Goal: Communication & Community: Answer question/provide support

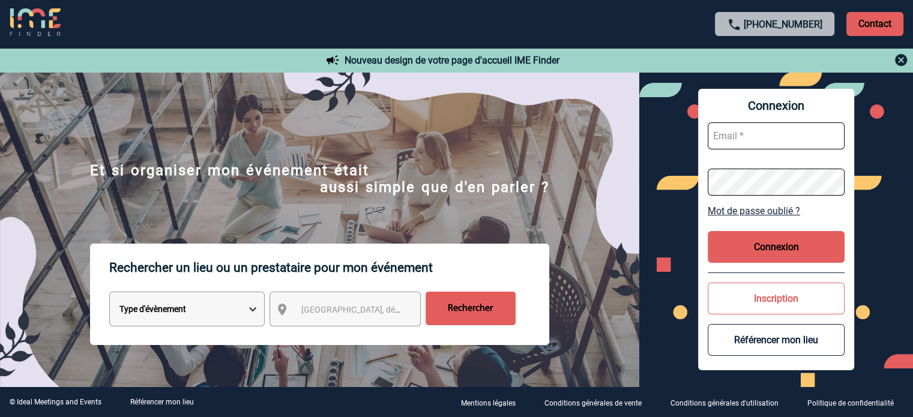
type input "eperiou@ime-groupe.com"
click at [778, 251] on button "Connexion" at bounding box center [775, 247] width 137 height 32
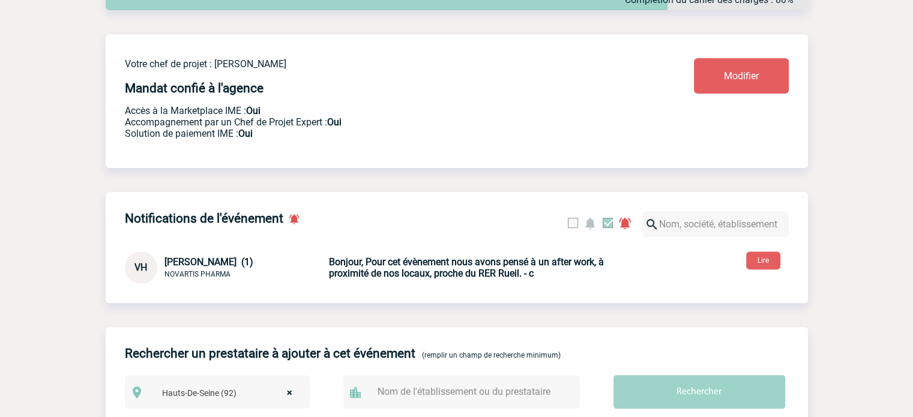
scroll to position [480, 0]
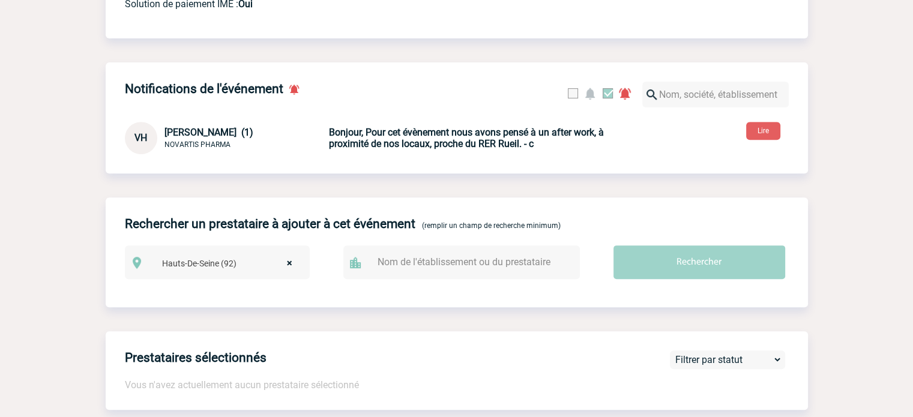
click at [421, 142] on b "Bonjour, Pour cet évènement nous avons pensé à un after work, à proximité de no…" at bounding box center [466, 138] width 275 height 23
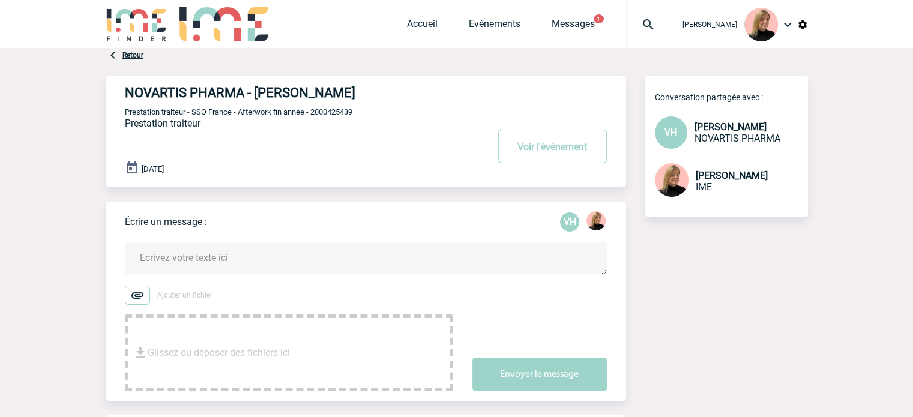
click at [128, 53] on link "Retour" at bounding box center [132, 55] width 21 height 8
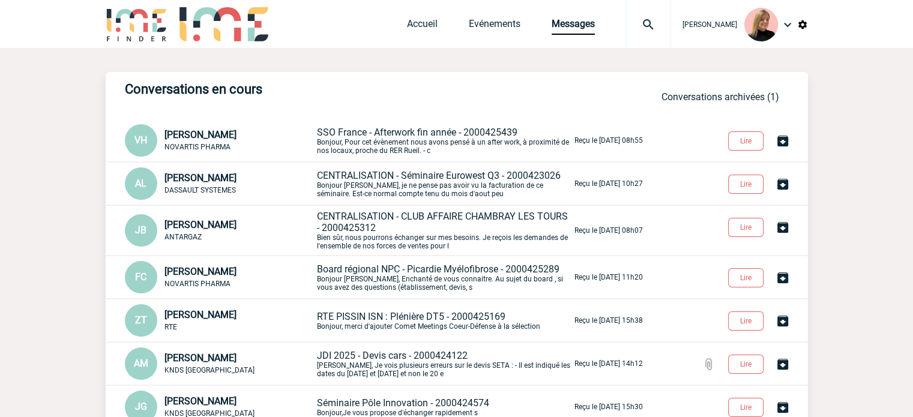
click at [208, 137] on span "[PERSON_NAME]" at bounding box center [200, 134] width 72 height 11
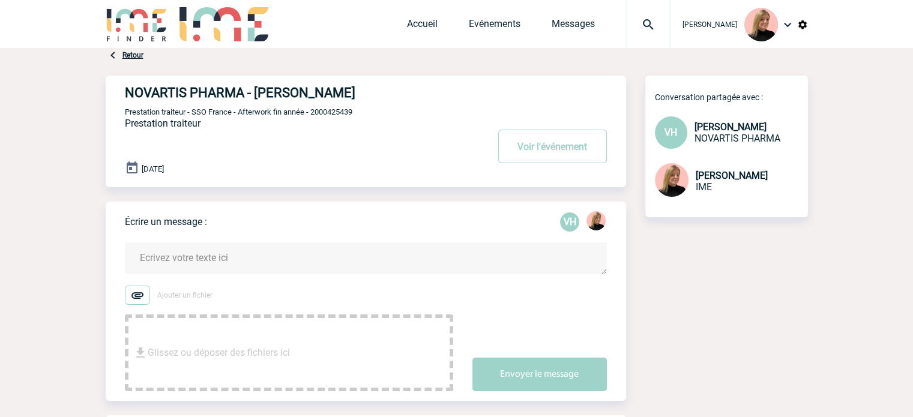
click at [130, 94] on h4 "NOVARTIS PHARMA - [PERSON_NAME]" at bounding box center [288, 92] width 327 height 15
drag, startPoint x: 122, startPoint y: 89, endPoint x: 353, endPoint y: 87, distance: 231.0
click at [353, 87] on div "NOVARTIS PHARMA - Valérie HALLOT Voir l'événement Prestation traiteur - SSO Fra…" at bounding box center [366, 132] width 520 height 112
copy h4 "NOVARTIS PHARMA - [PERSON_NAME]"
click at [544, 164] on div "[DATE]" at bounding box center [375, 169] width 501 height 17
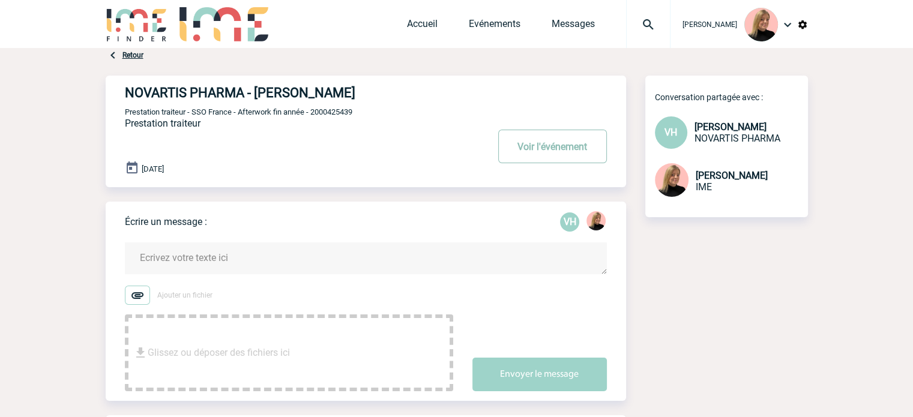
click at [545, 154] on button "Voir l'événement" at bounding box center [552, 147] width 109 height 34
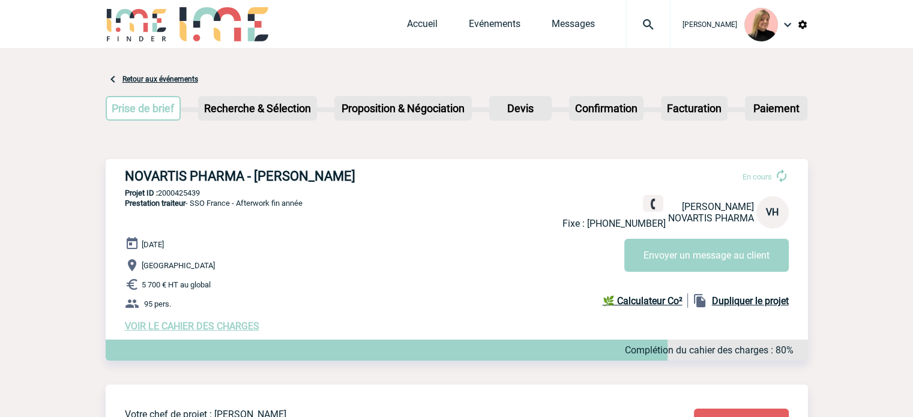
click at [324, 167] on div "NOVARTIS PHARMA - [PERSON_NAME] En cours Fixe : [PHONE_NUMBER] [PERSON_NAME] NO…" at bounding box center [457, 250] width 702 height 182
copy h3 "HALLOT"
drag, startPoint x: 193, startPoint y: 205, endPoint x: 310, endPoint y: 206, distance: 116.4
click at [310, 206] on div "NOVARTIS PHARMA - [PERSON_NAME] En cours Fixe : [PHONE_NUMBER] [PERSON_NAME] NO…" at bounding box center [457, 250] width 702 height 182
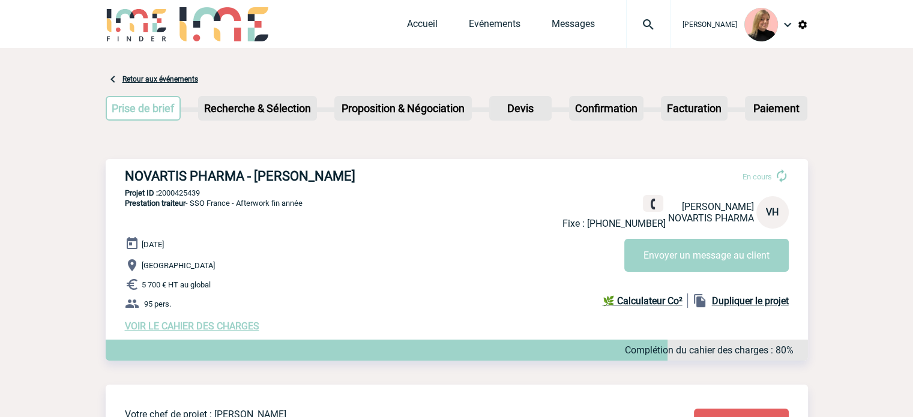
copy span "SSO France - Afterwork fin année"
drag, startPoint x: 175, startPoint y: 199, endPoint x: 178, endPoint y: 193, distance: 7.5
click at [176, 199] on div "NOVARTIS PHARMA - [PERSON_NAME] En cours Fixe : [PHONE_NUMBER] [PERSON_NAME] NO…" at bounding box center [457, 250] width 702 height 182
click at [179, 191] on p "Projet ID : 2000425439" at bounding box center [457, 192] width 702 height 9
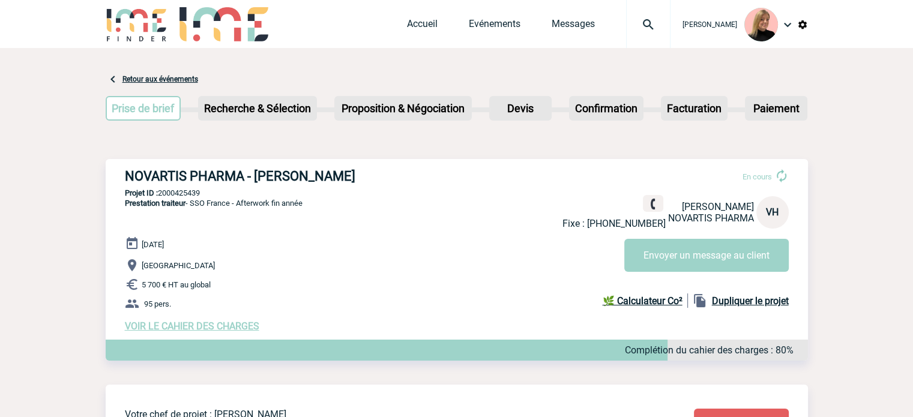
copy p "2000425439"
click at [456, 416] on p "Votre chef de projet : [PERSON_NAME]" at bounding box center [374, 414] width 498 height 11
